Goal: Information Seeking & Learning: Find specific fact

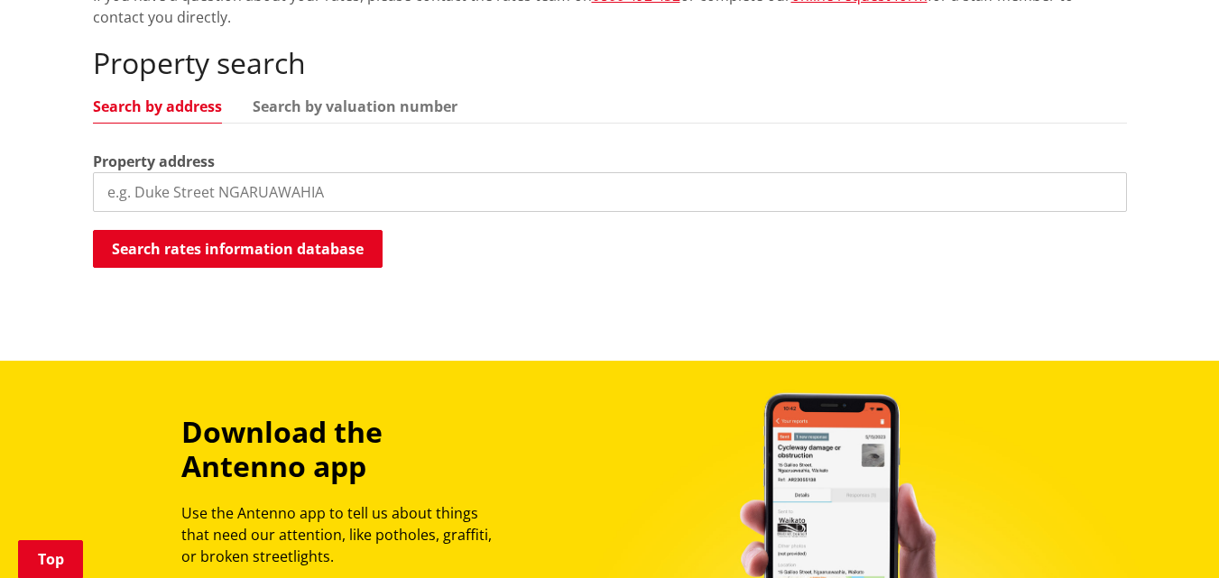
scroll to position [541, 0]
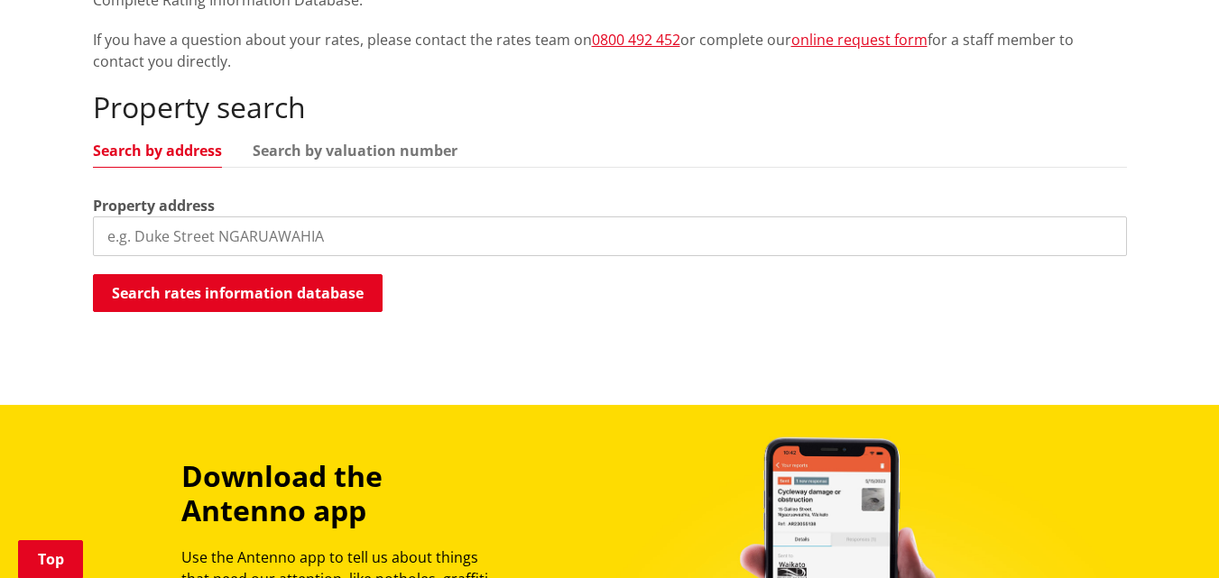
click at [209, 217] on input "search" at bounding box center [610, 237] width 1034 height 40
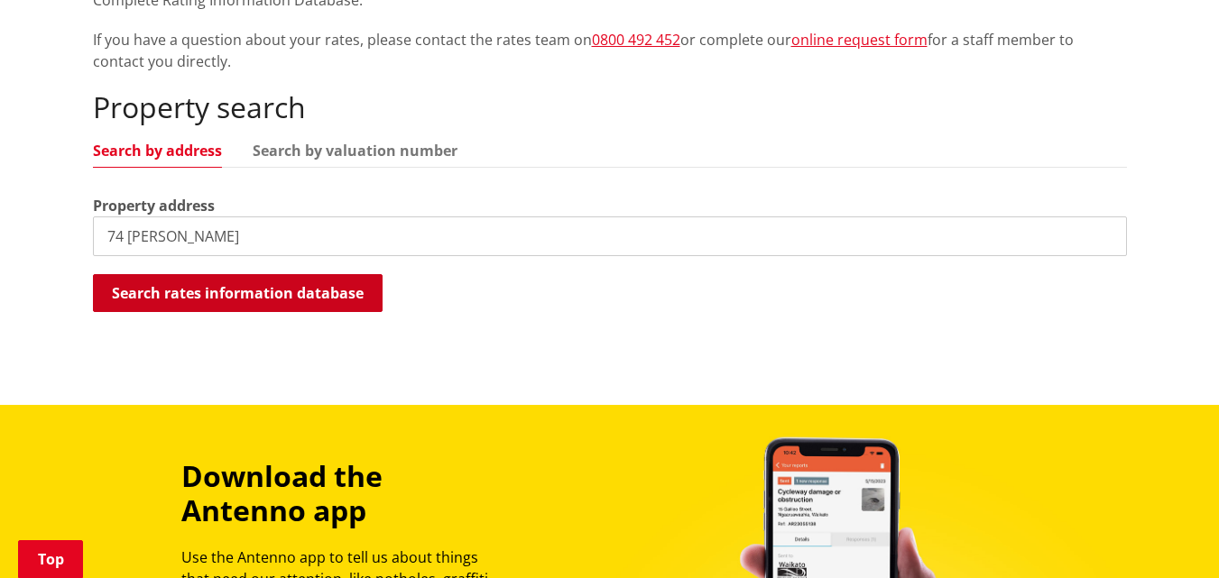
type input "74 ranstead"
click at [224, 274] on button "Search rates information database" at bounding box center [238, 293] width 290 height 38
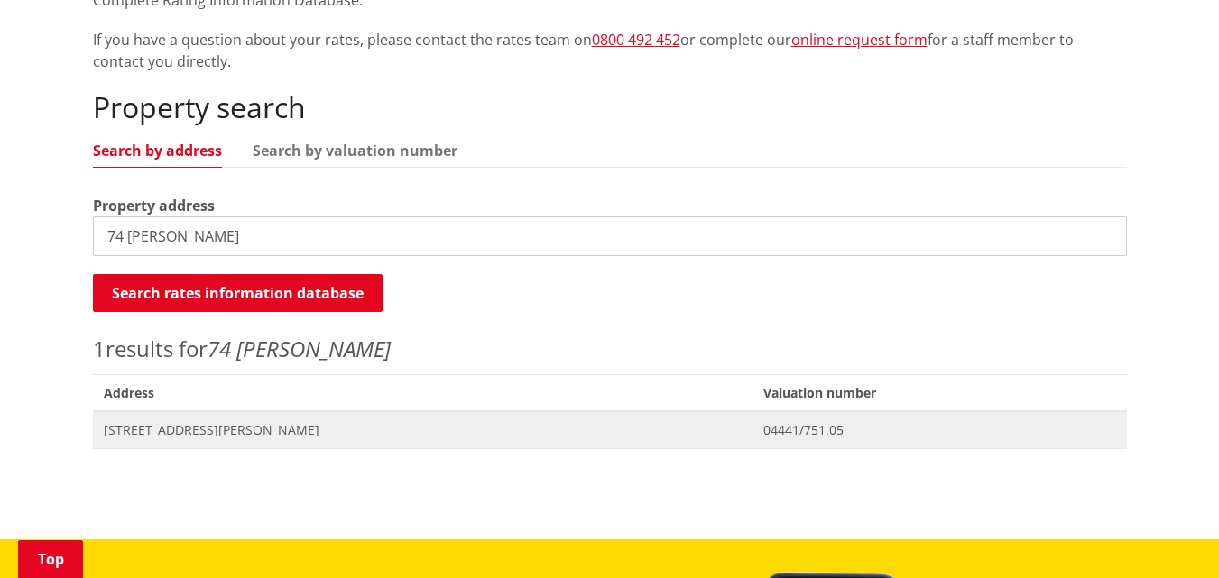
click at [200, 421] on span "[STREET_ADDRESS][PERSON_NAME]" at bounding box center [423, 430] width 639 height 18
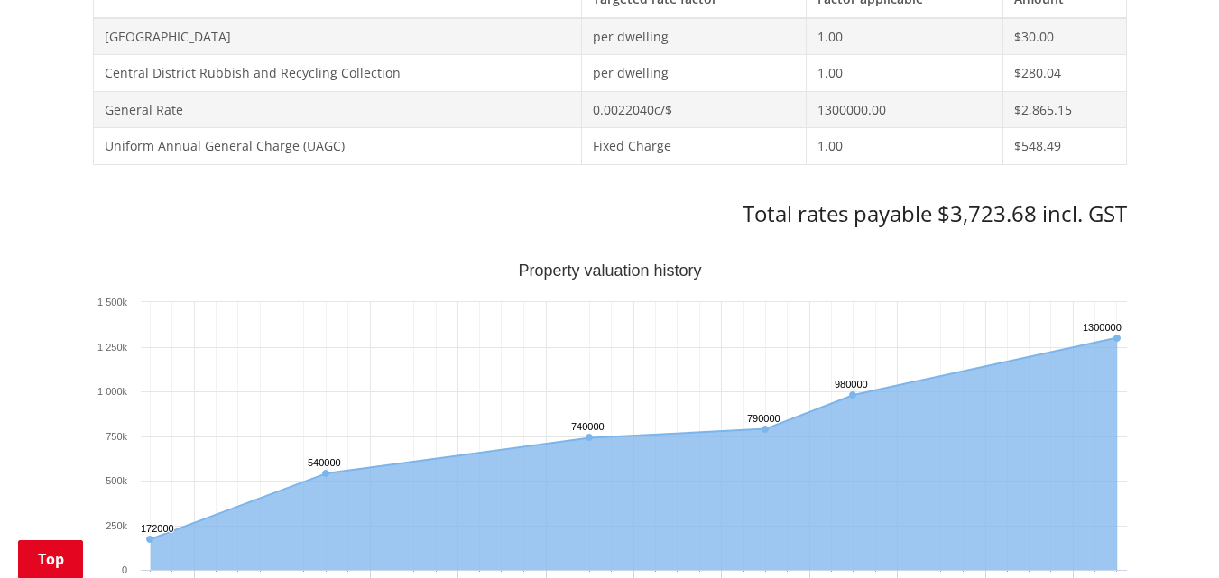
scroll to position [902, 0]
